Goal: Information Seeking & Learning: Learn about a topic

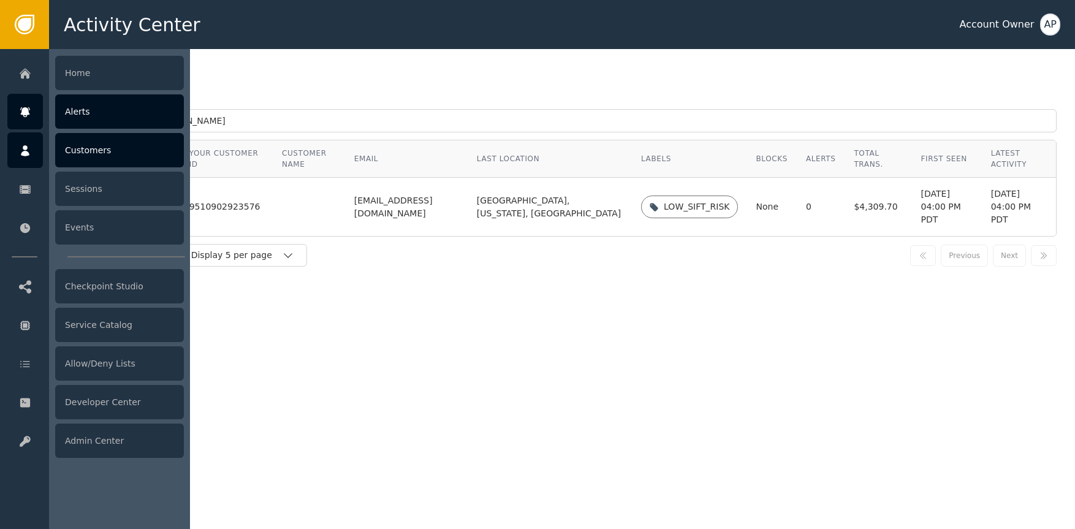
click at [20, 120] on div at bounding box center [25, 112] width 36 height 36
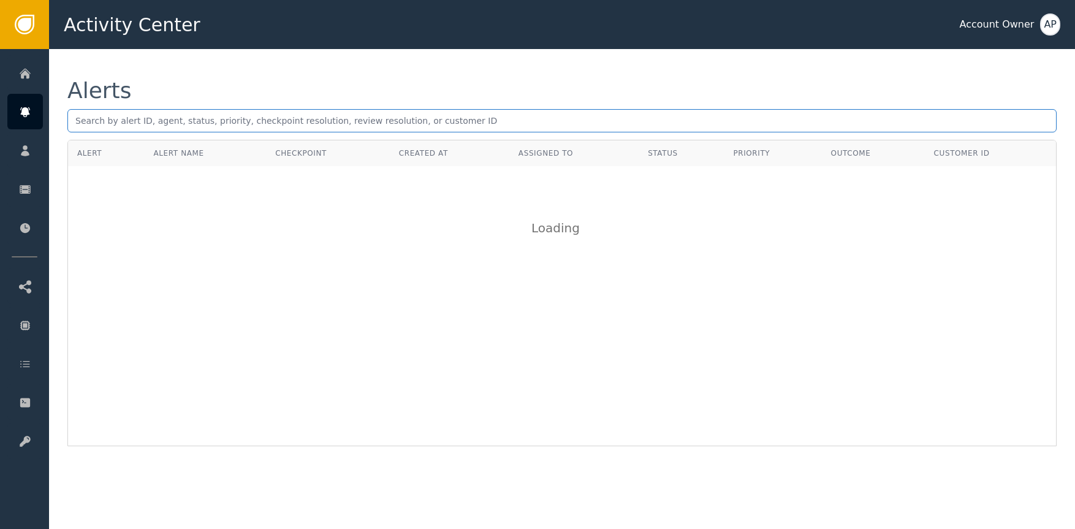
drag, startPoint x: 83, startPoint y: 110, endPoint x: 94, endPoint y: 104, distance: 12.6
click at [85, 109] on input "text" at bounding box center [561, 120] width 989 height 23
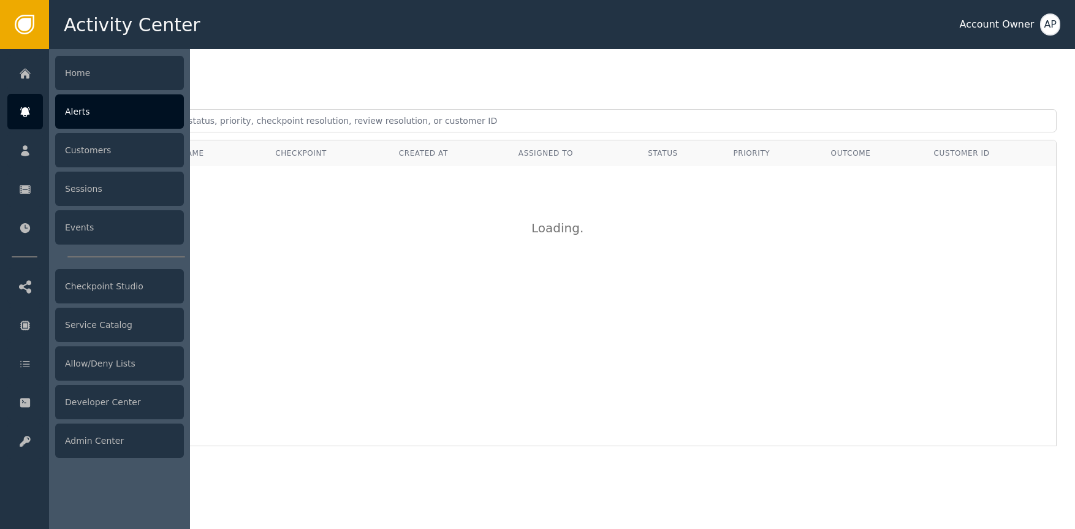
drag, startPoint x: 16, startPoint y: 101, endPoint x: 37, endPoint y: 110, distance: 23.1
click at [16, 101] on div at bounding box center [25, 112] width 36 height 36
drag, startPoint x: 90, startPoint y: 115, endPoint x: 112, endPoint y: 115, distance: 21.5
click at [90, 115] on div "Alerts" at bounding box center [119, 111] width 129 height 34
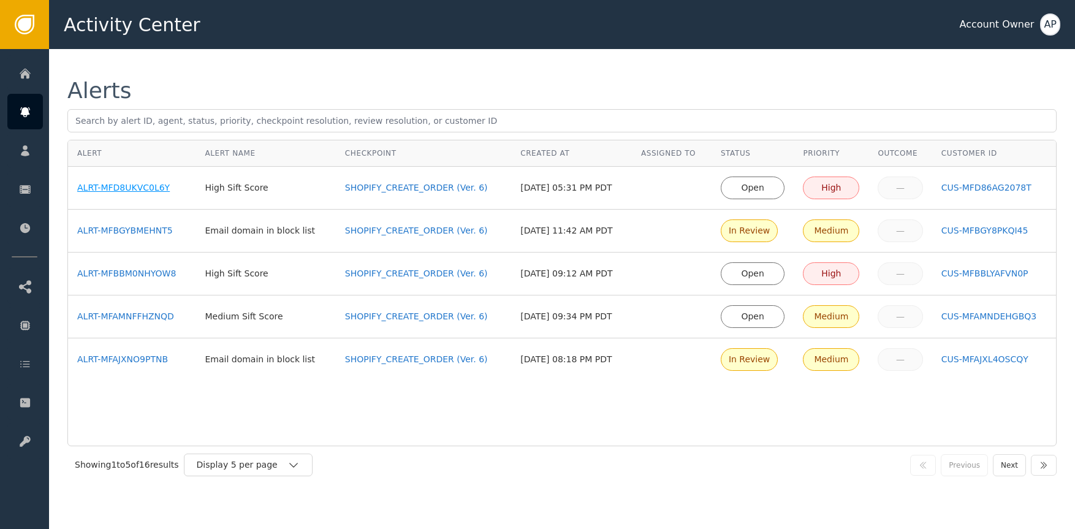
click at [105, 194] on div "ALRT-MFD8UKVC0L6Y" at bounding box center [131, 187] width 109 height 13
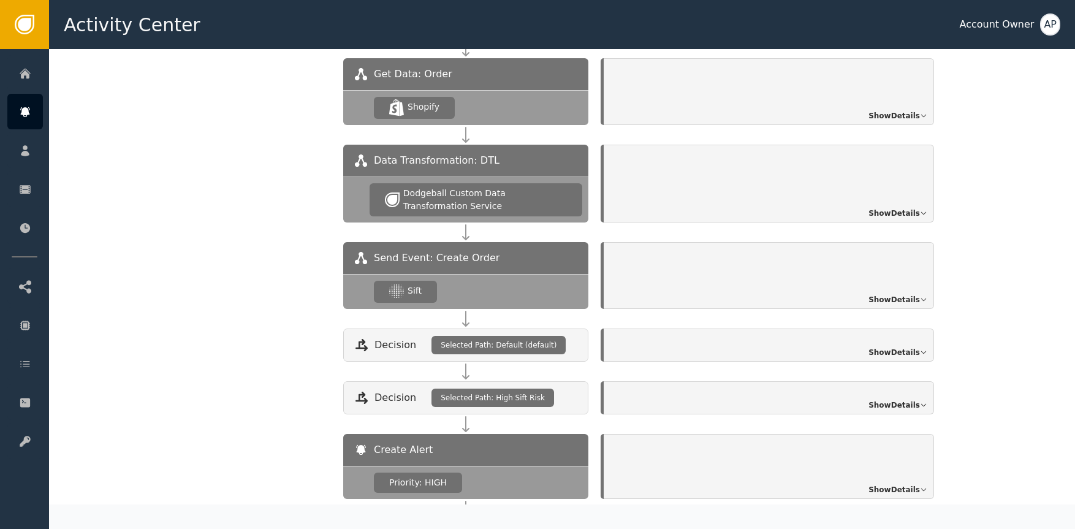
scroll to position [1162, 0]
click at [898, 298] on span "Show Details" at bounding box center [893, 299] width 51 height 11
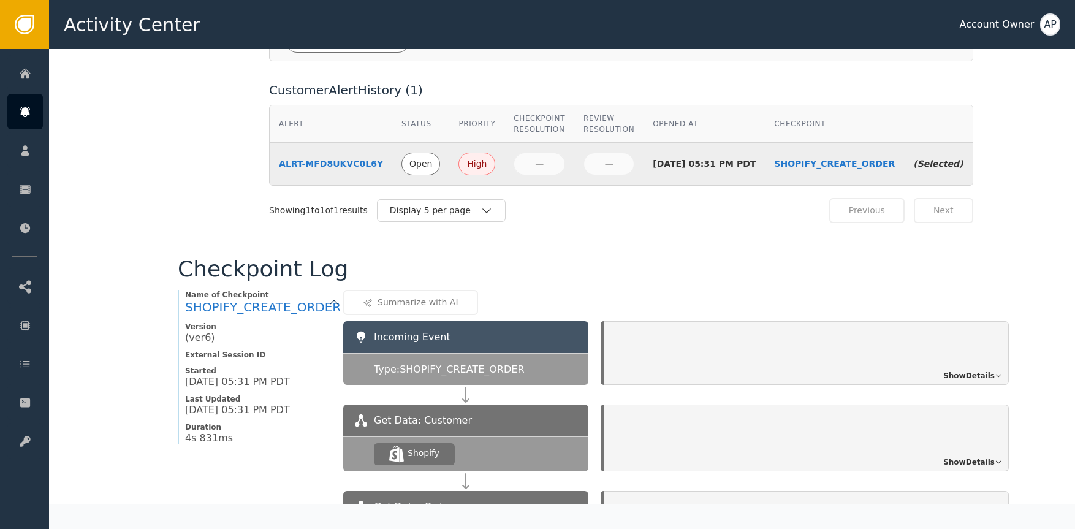
scroll to position [301, 0]
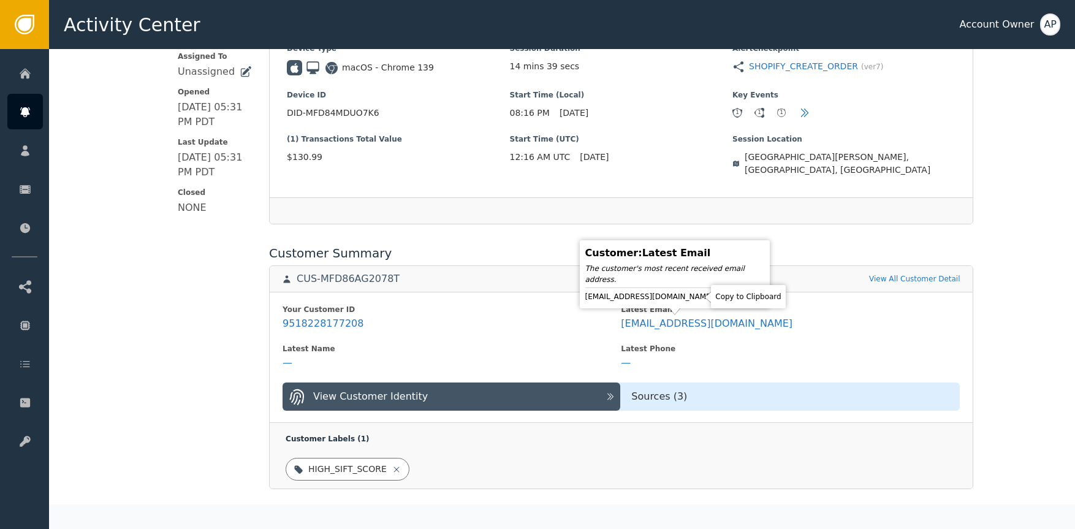
click at [720, 299] on icon at bounding box center [724, 297] width 9 height 10
